Goal: Information Seeking & Learning: Learn about a topic

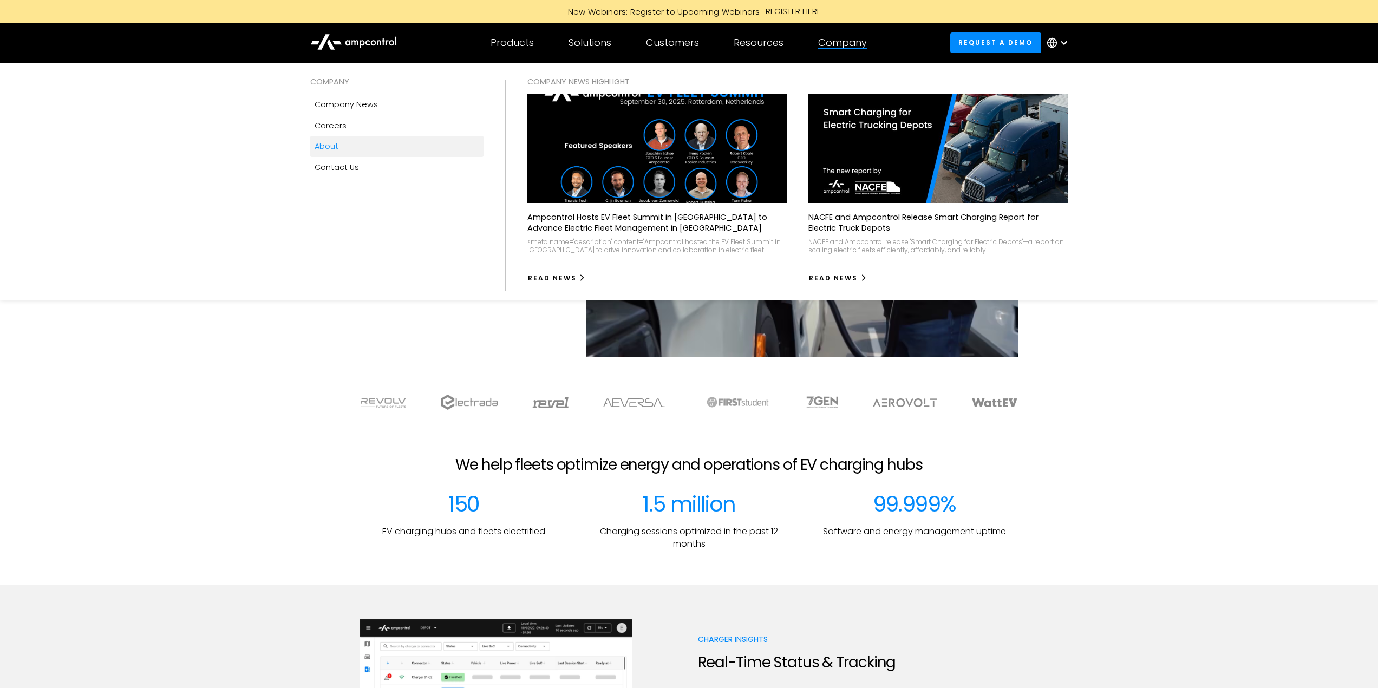
click at [337, 152] on div "About" at bounding box center [327, 146] width 24 height 12
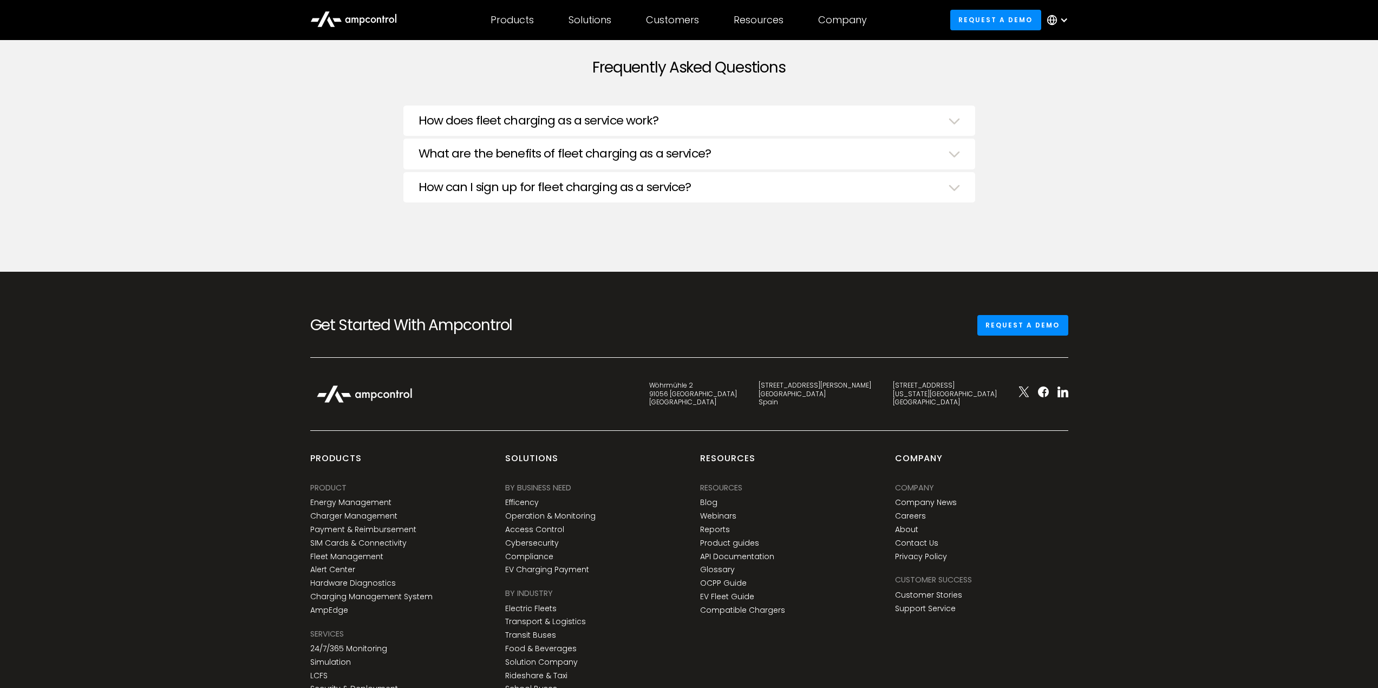
scroll to position [3954, 0]
